Goal: Task Accomplishment & Management: Use online tool/utility

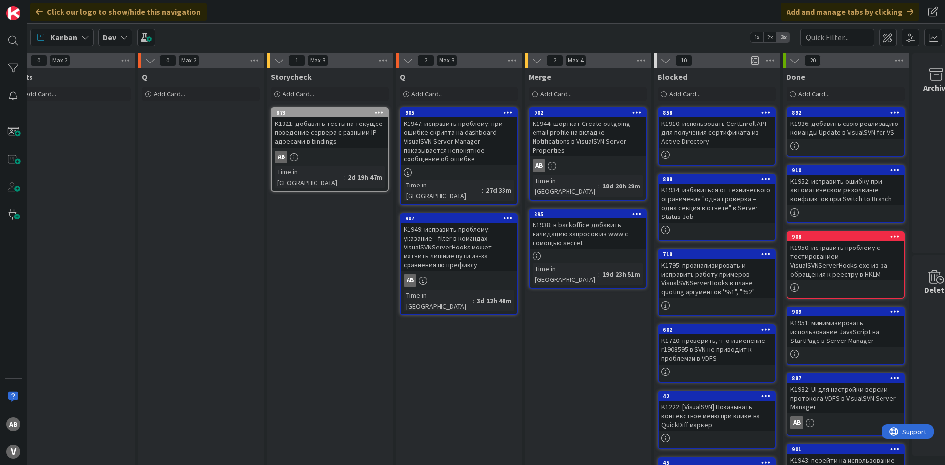
scroll to position [0, 554]
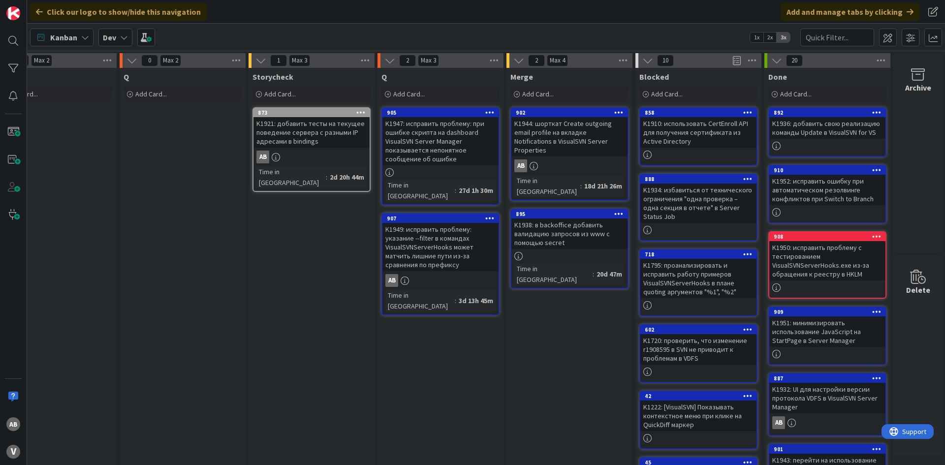
scroll to position [0, 580]
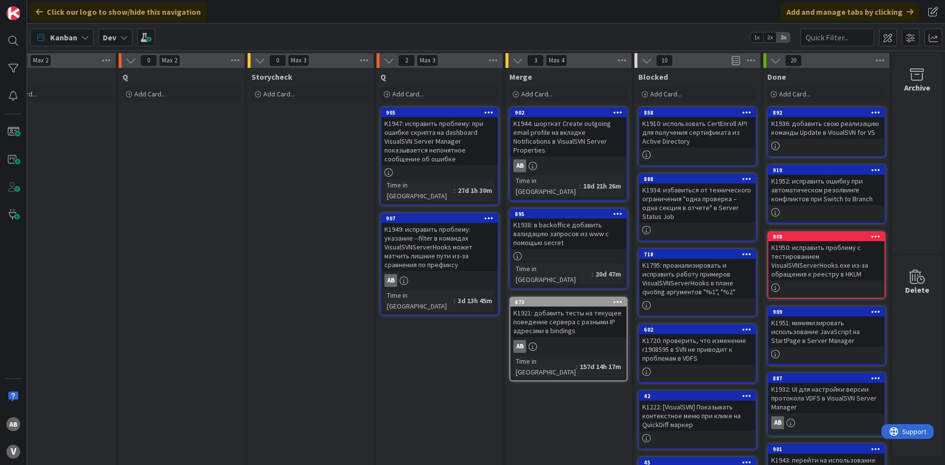
click at [282, 200] on div "Storycheck Add Card..." at bounding box center [311, 447] width 126 height 758
